Goal: Task Accomplishment & Management: Manage account settings

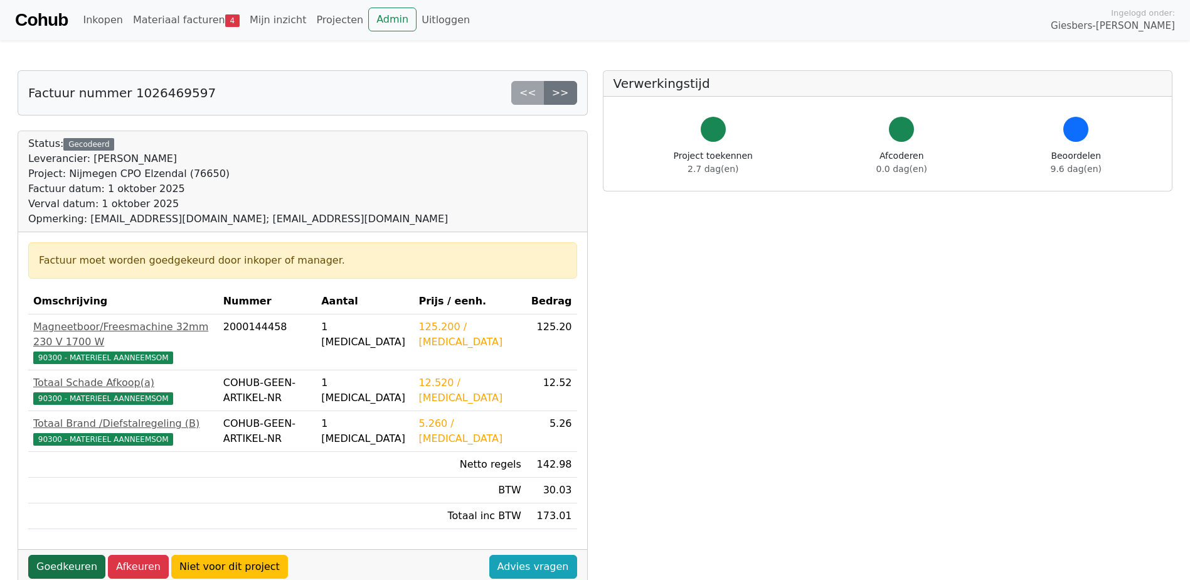
click at [83, 555] on link "Goedkeuren" at bounding box center [66, 567] width 77 height 24
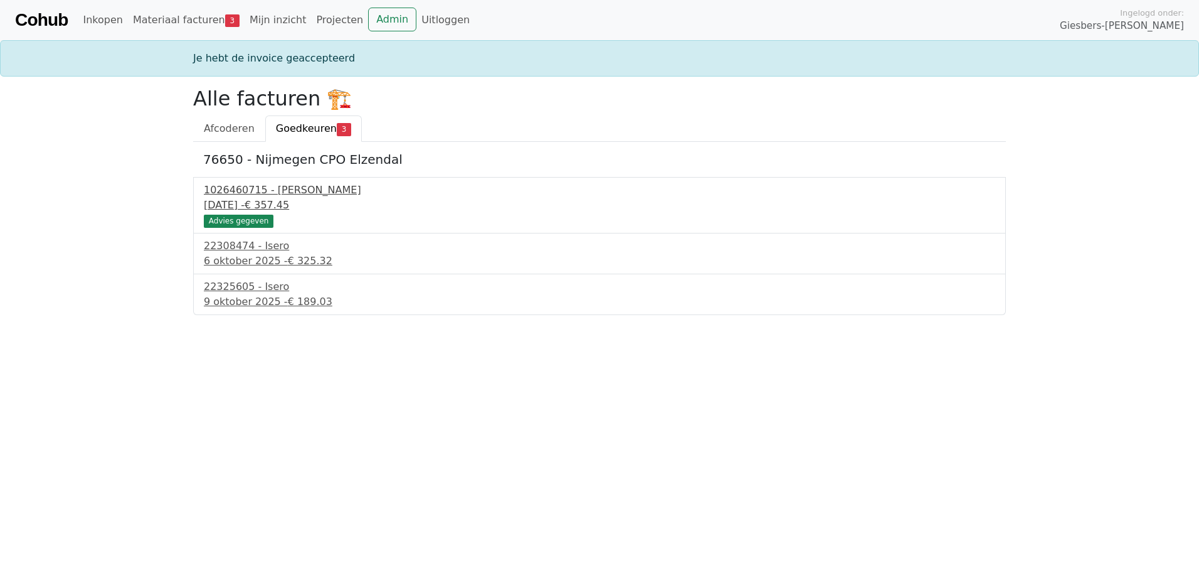
click at [312, 191] on div "1026460715 - Boels Verhuur" at bounding box center [600, 190] width 792 height 15
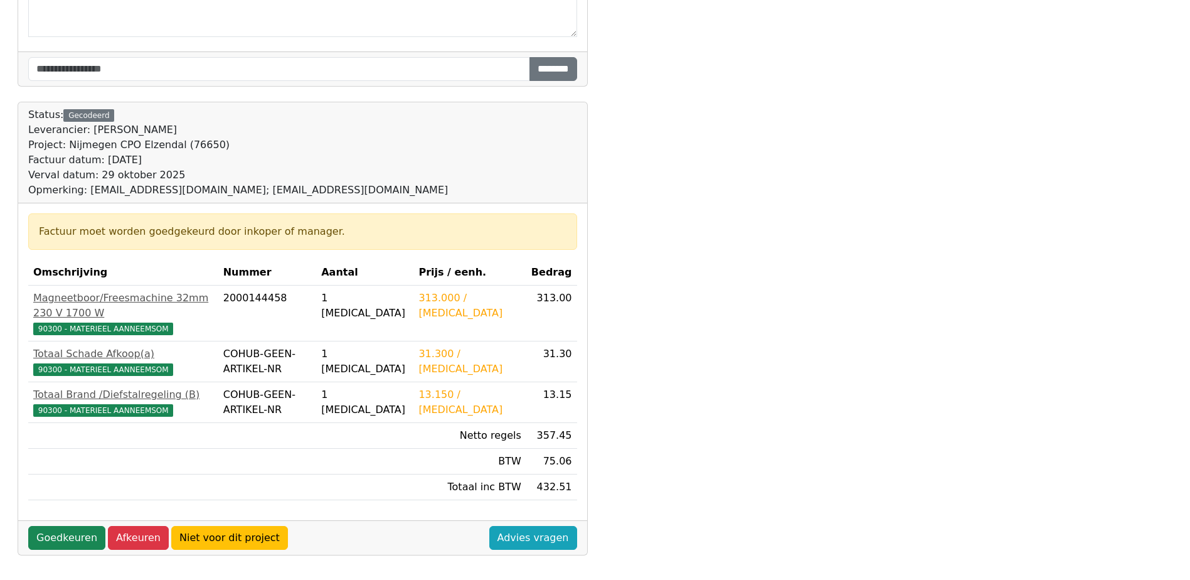
scroll to position [351, 0]
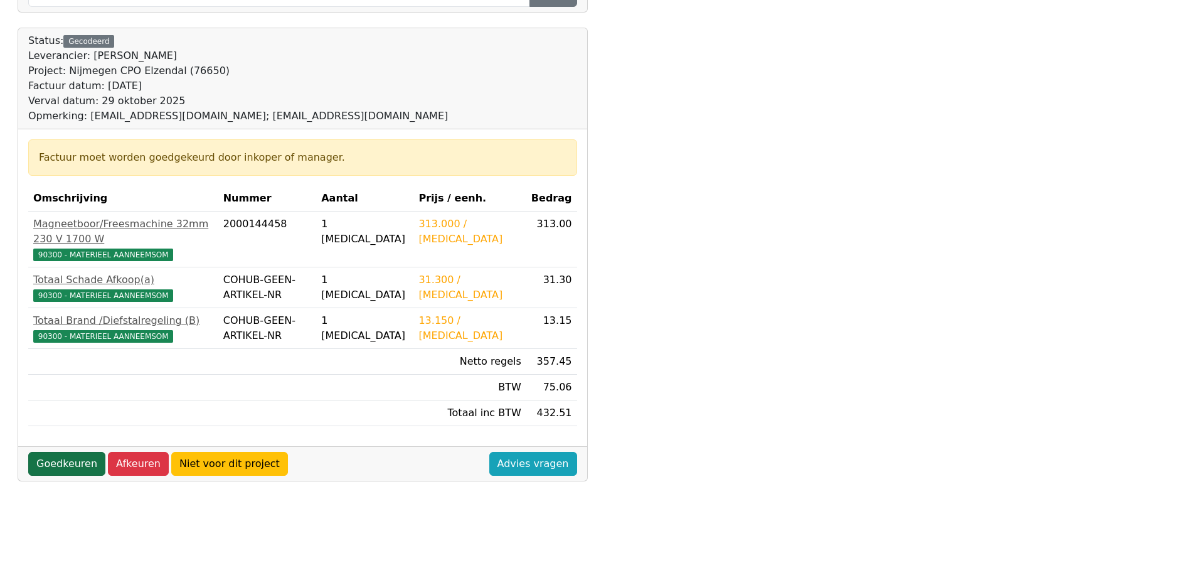
click at [77, 452] on link "Goedkeuren" at bounding box center [66, 464] width 77 height 24
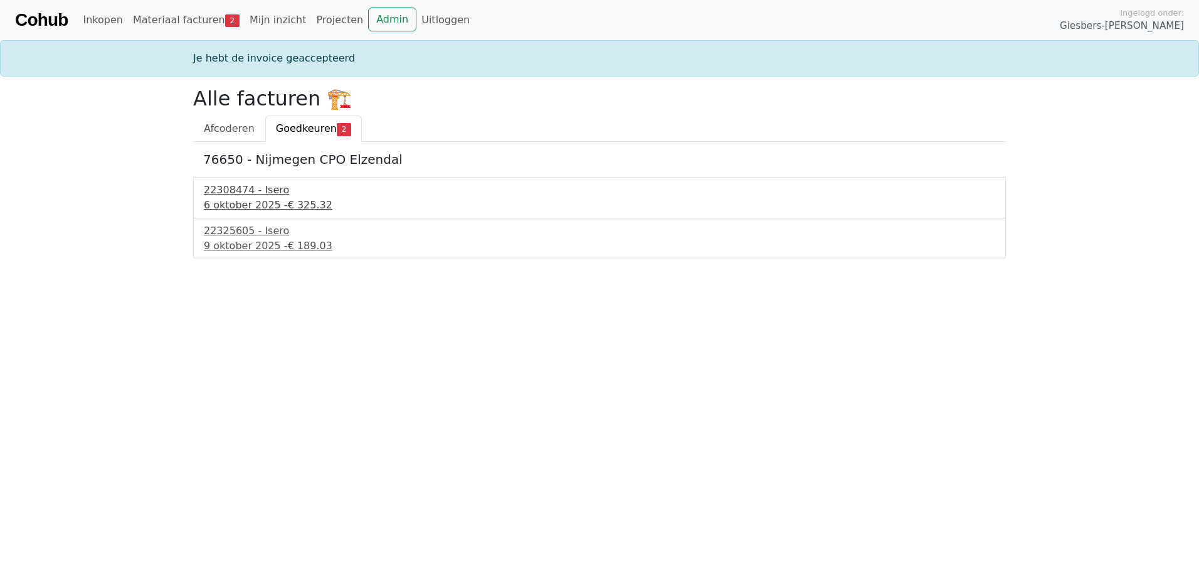
click at [249, 194] on div "22308474 - Isero" at bounding box center [600, 190] width 792 height 15
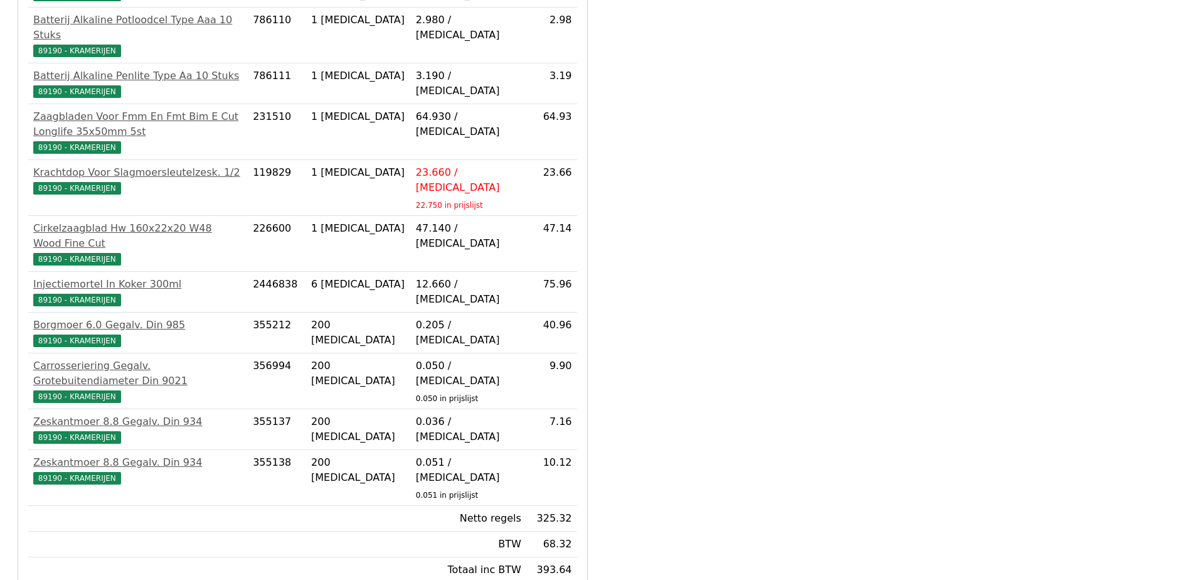
scroll to position [351, 0]
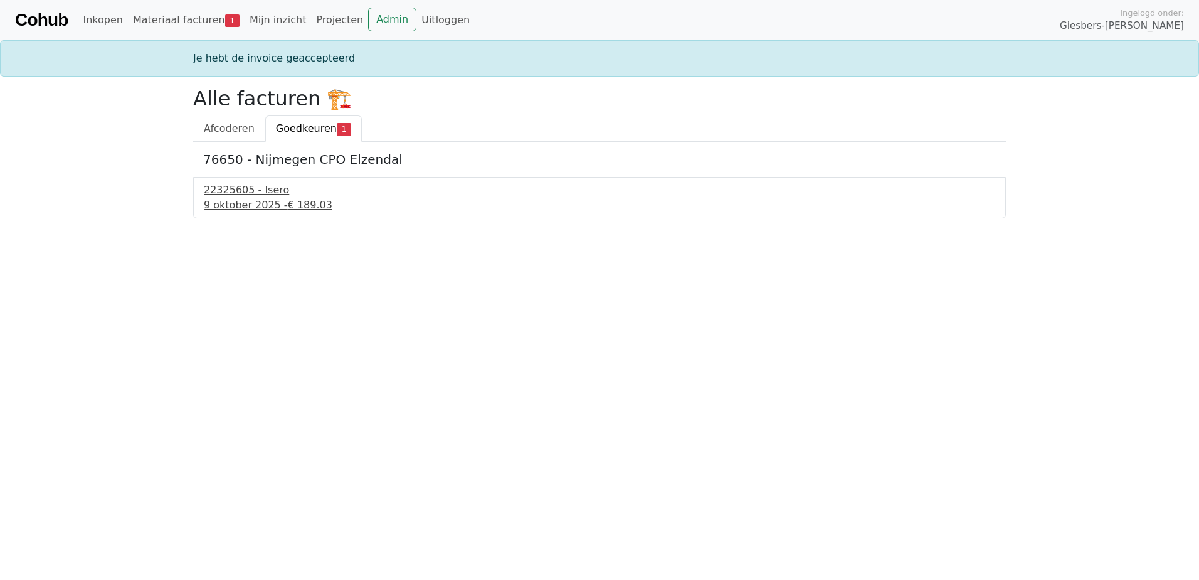
click at [288, 206] on span "€ 189.03" at bounding box center [310, 205] width 45 height 12
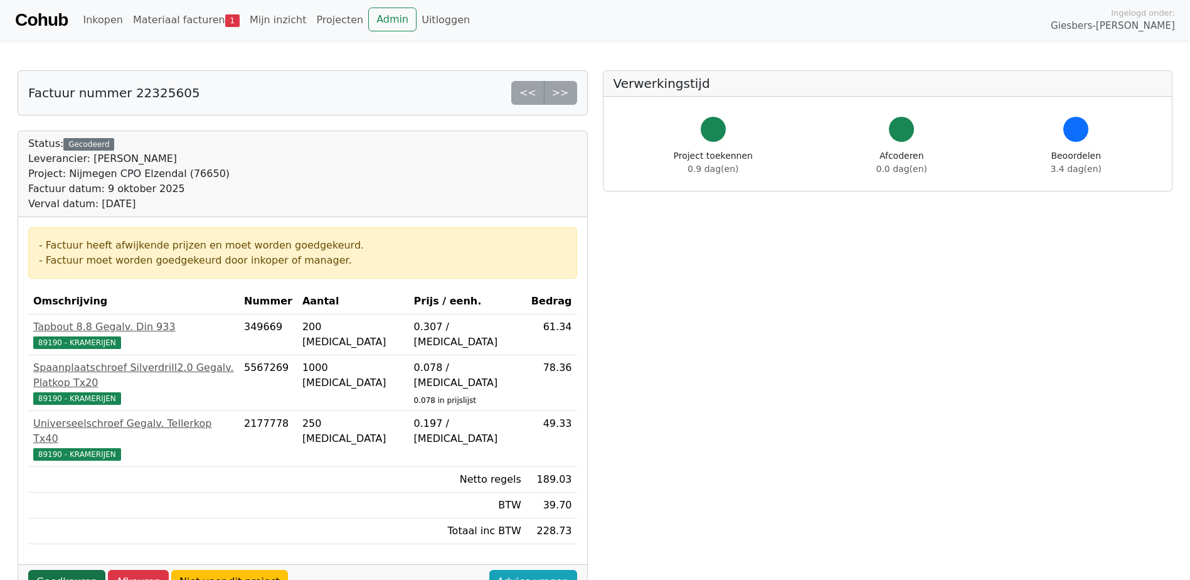
click at [63, 570] on link "Goedkeuren" at bounding box center [66, 582] width 77 height 24
